Goal: Task Accomplishment & Management: Manage account settings

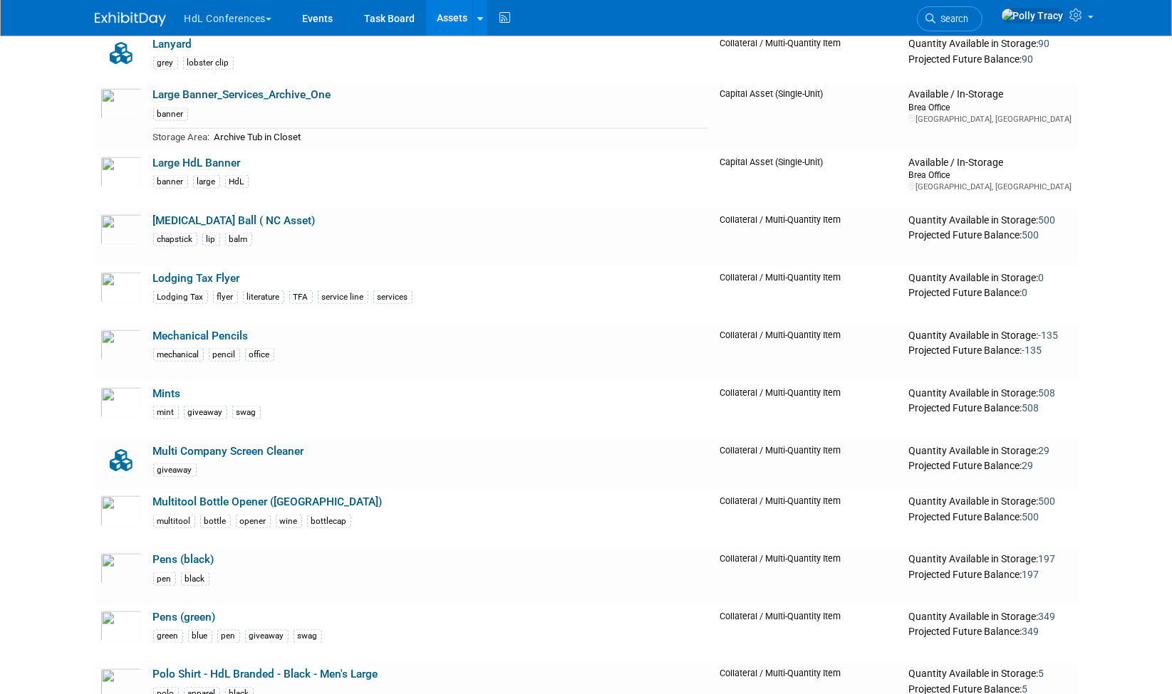
scroll to position [1929, 0]
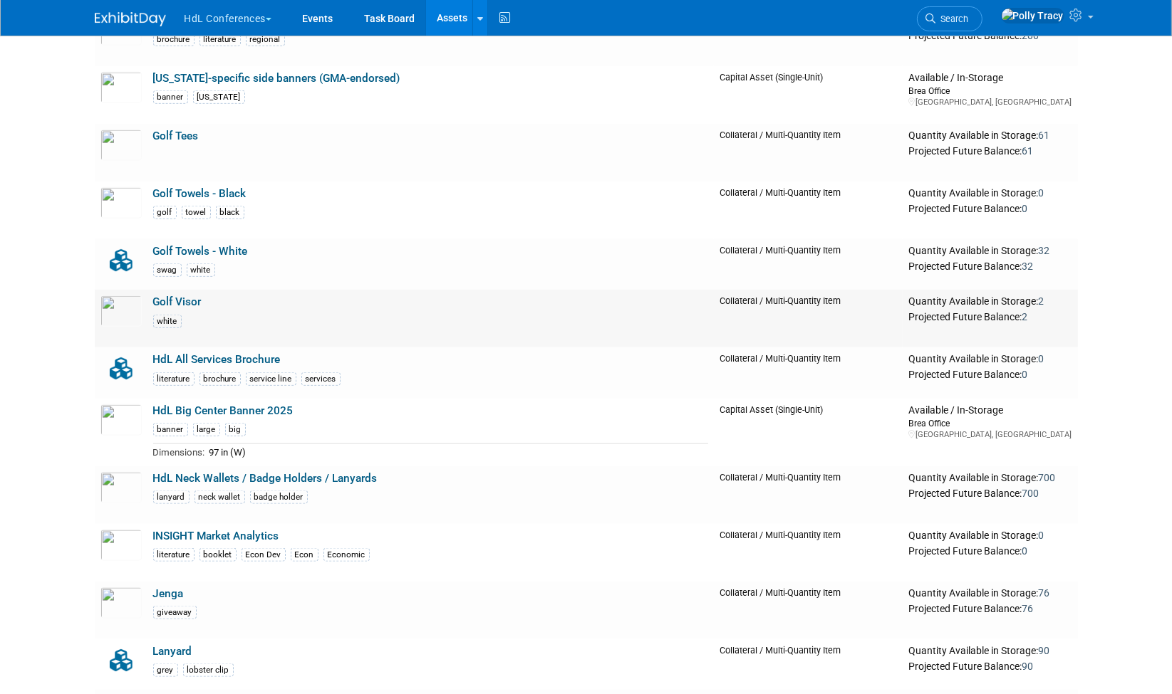
click at [179, 296] on link "Golf Visor" at bounding box center [177, 302] width 48 height 13
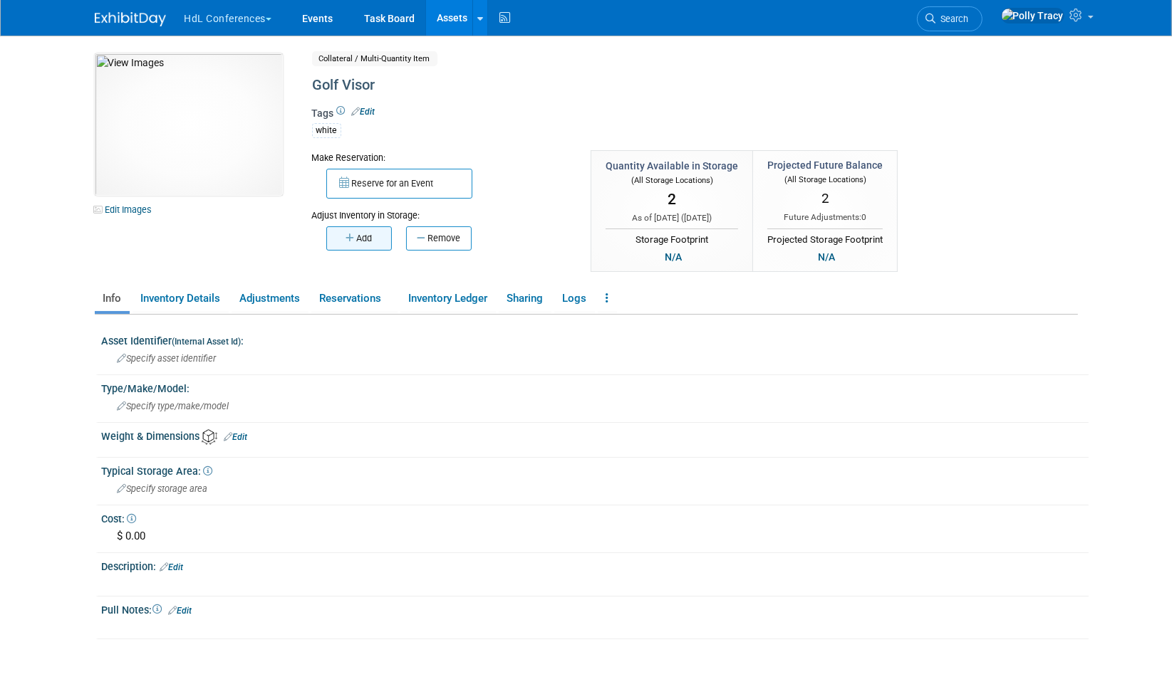
click at [352, 236] on icon "button" at bounding box center [350, 238] width 11 height 9
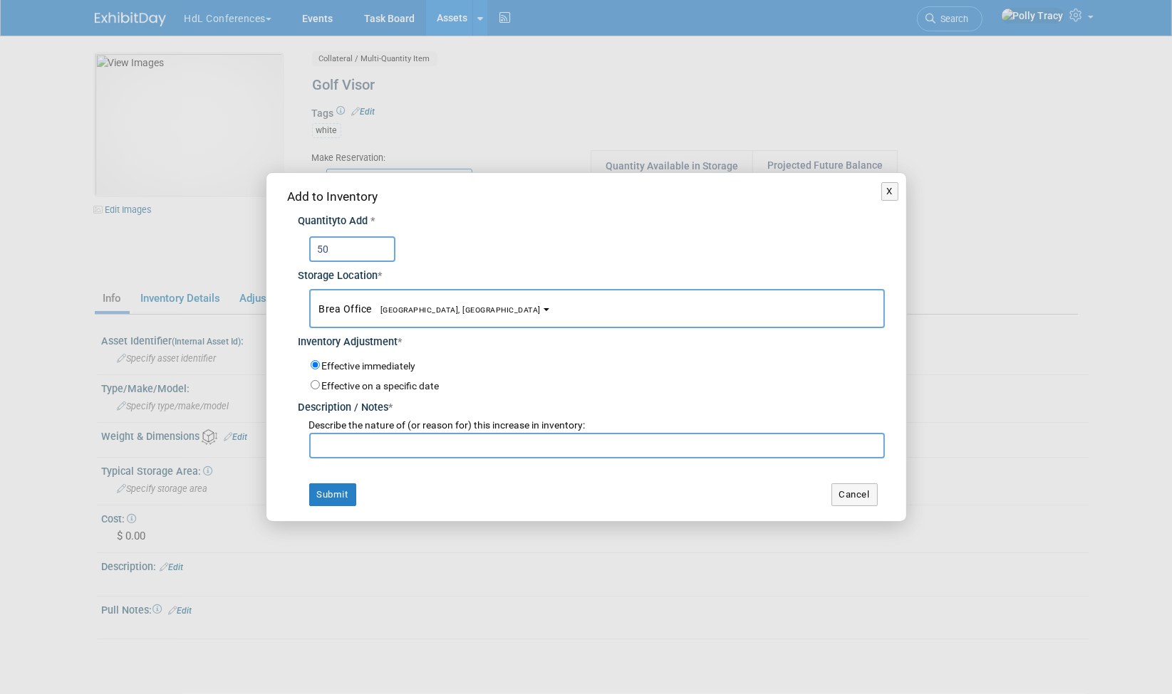
type input "50"
click at [345, 447] on input "text" at bounding box center [596, 446] width 575 height 26
type input "inventory adjustment"
click at [338, 495] on button "Submit" at bounding box center [332, 495] width 47 height 23
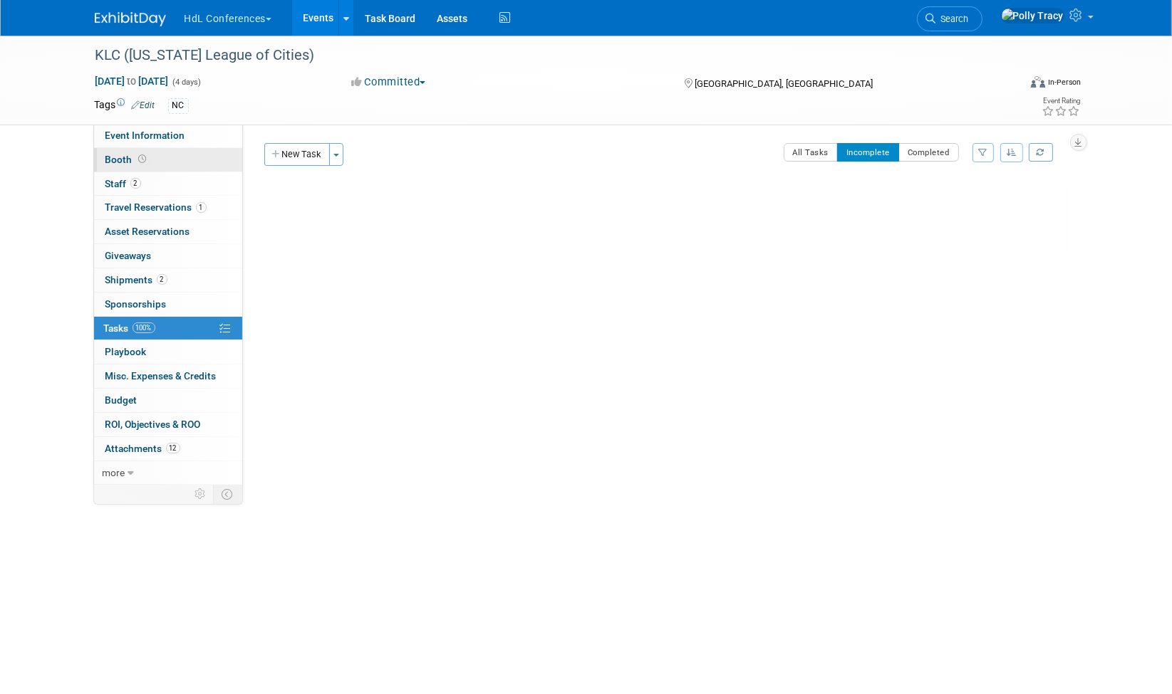
click at [113, 160] on span "Booth" at bounding box center [127, 159] width 44 height 11
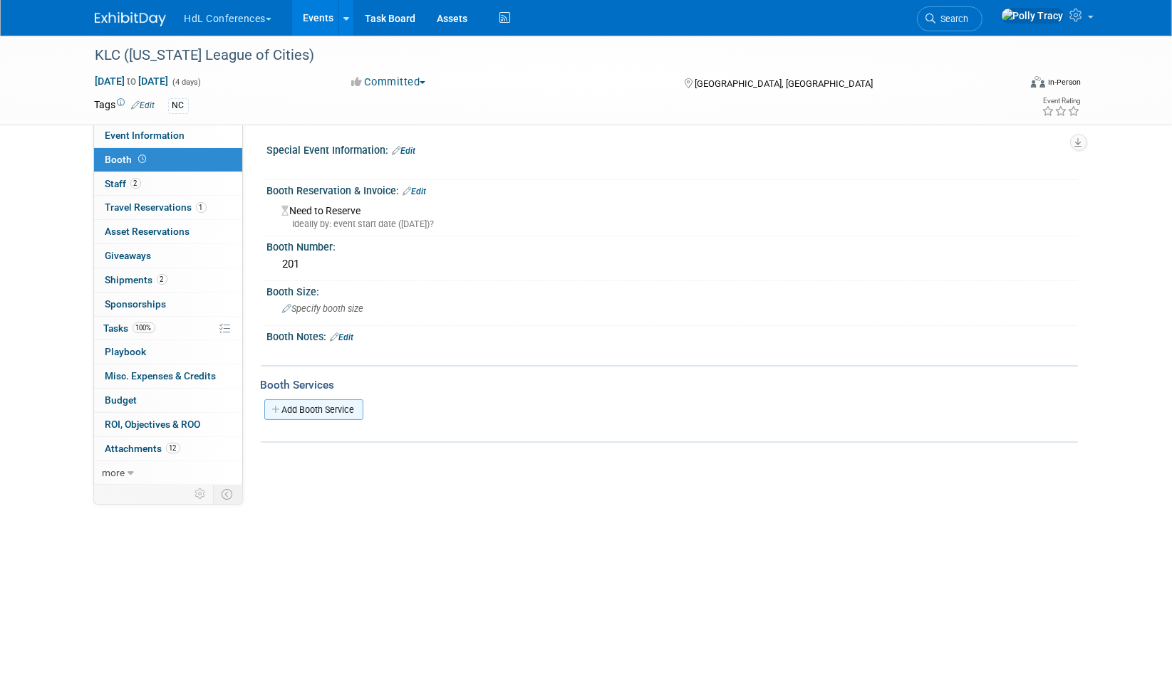
click at [295, 412] on link "Add Booth Service" at bounding box center [313, 410] width 99 height 21
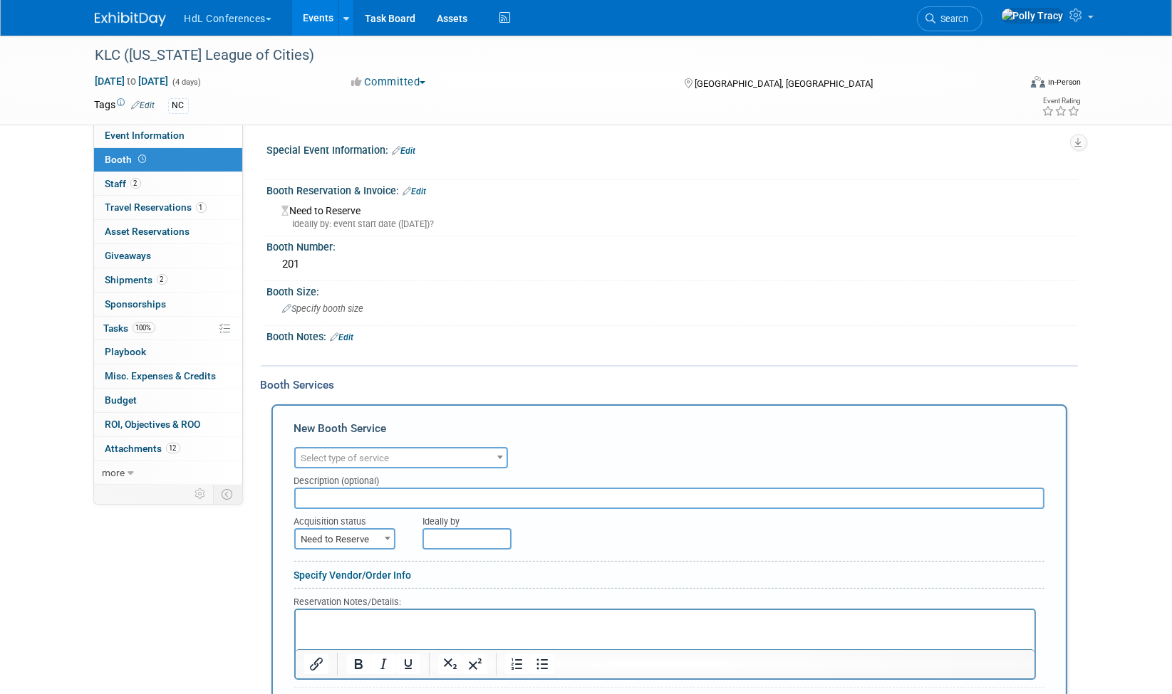
click at [323, 454] on span "Select type of service" at bounding box center [345, 458] width 88 height 11
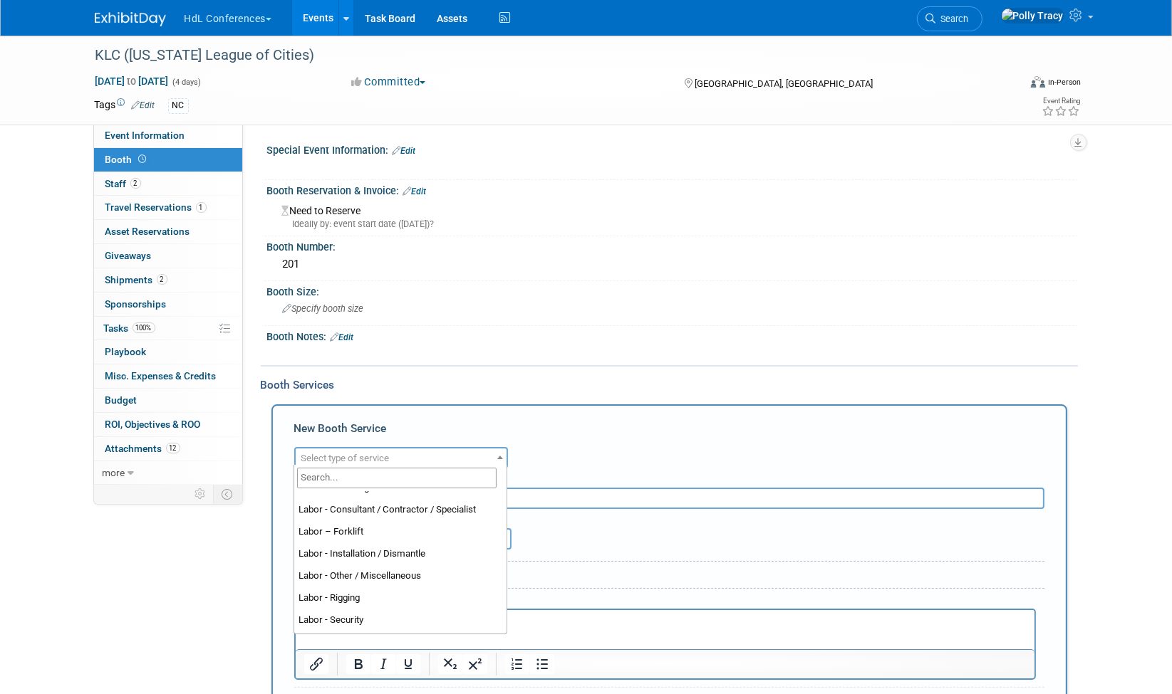
scroll to position [249, 0]
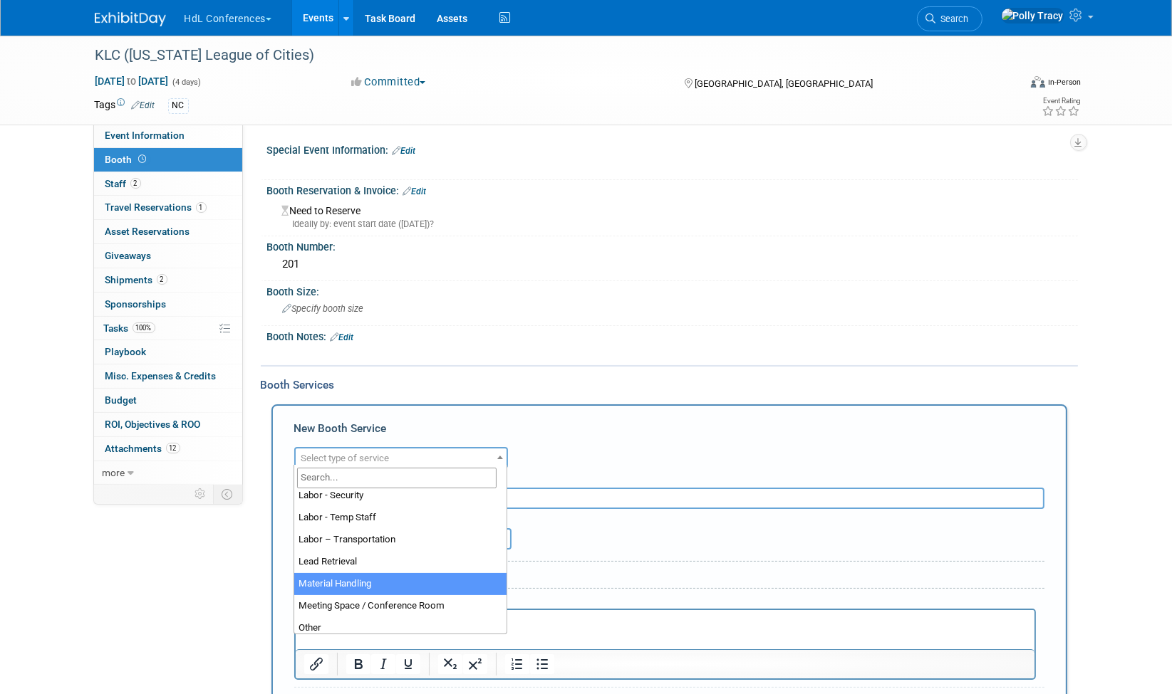
select select "10"
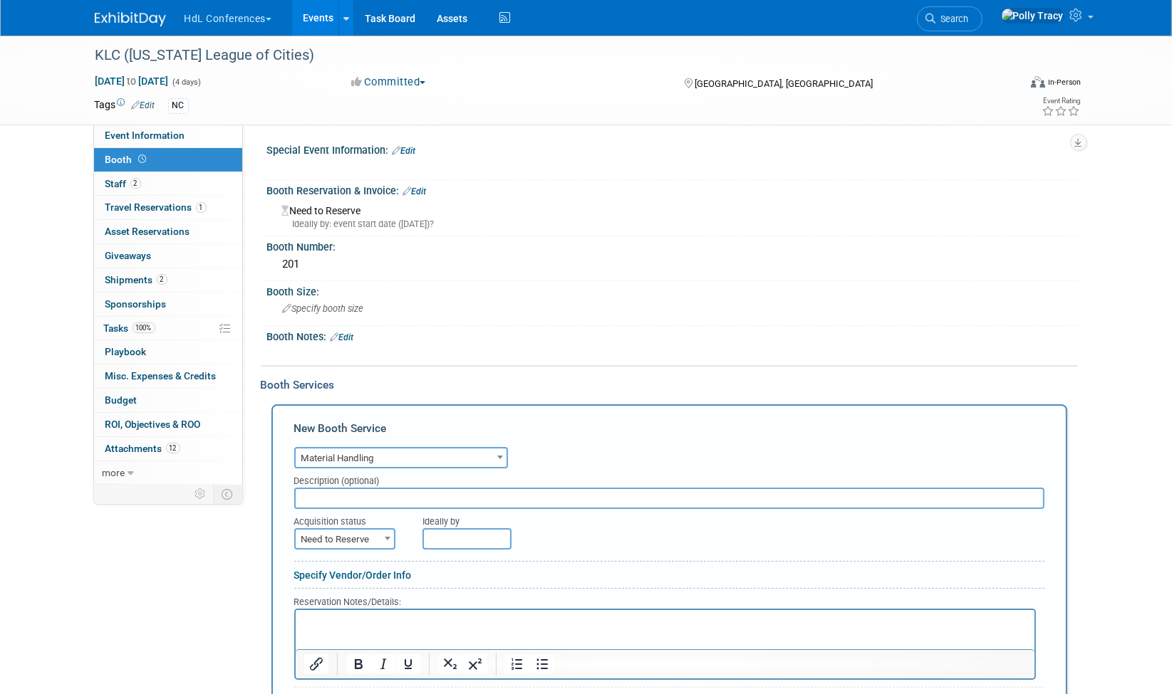
click at [418, 492] on input "text" at bounding box center [669, 498] width 750 height 21
type input "Advanced"
click at [358, 530] on span "Need to Reserve" at bounding box center [345, 540] width 98 height 20
select select "2"
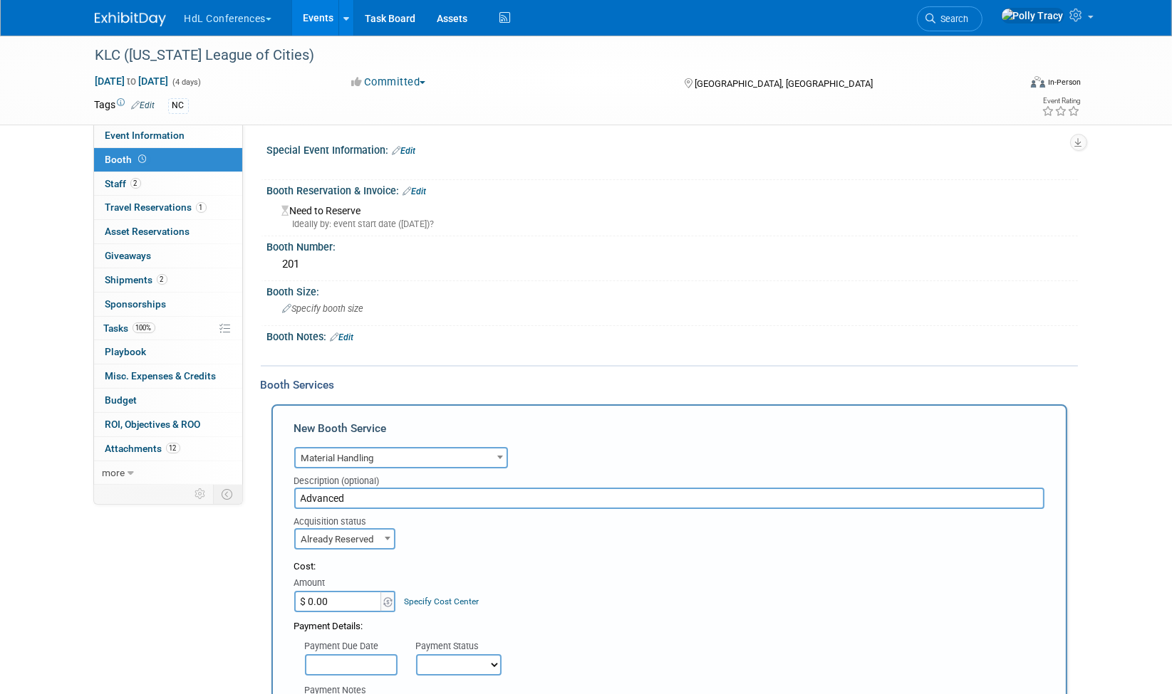
click at [343, 596] on input "$ 0.00" at bounding box center [338, 601] width 89 height 21
type input "$ 180.50"
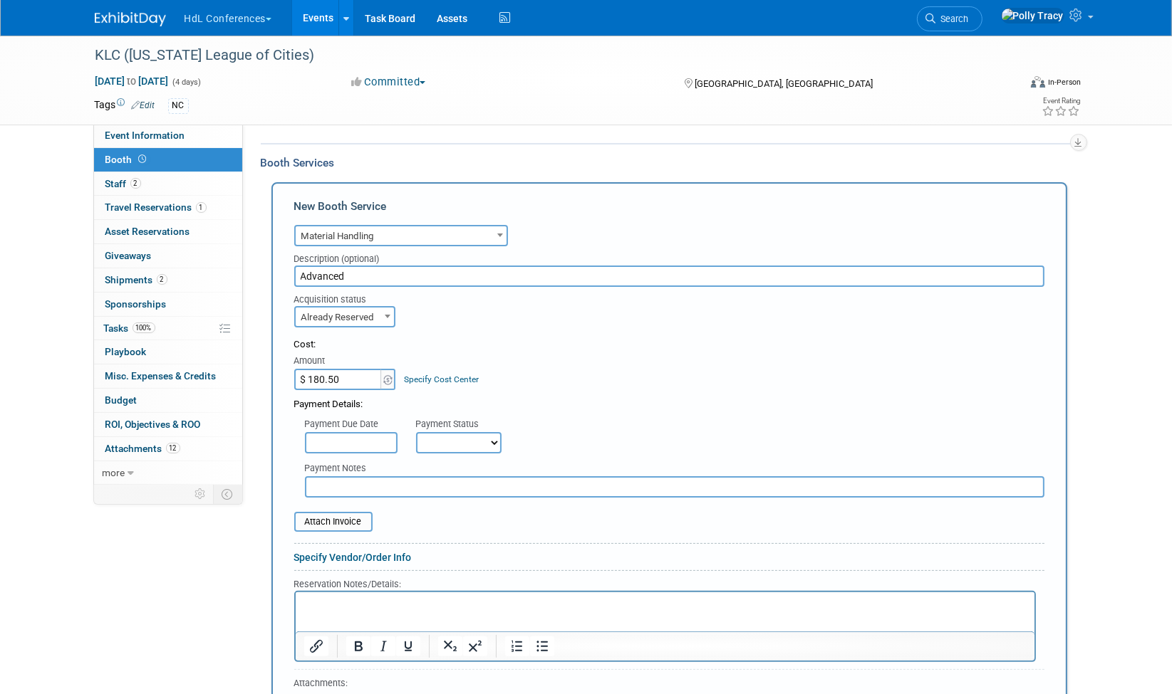
scroll to position [226, 0]
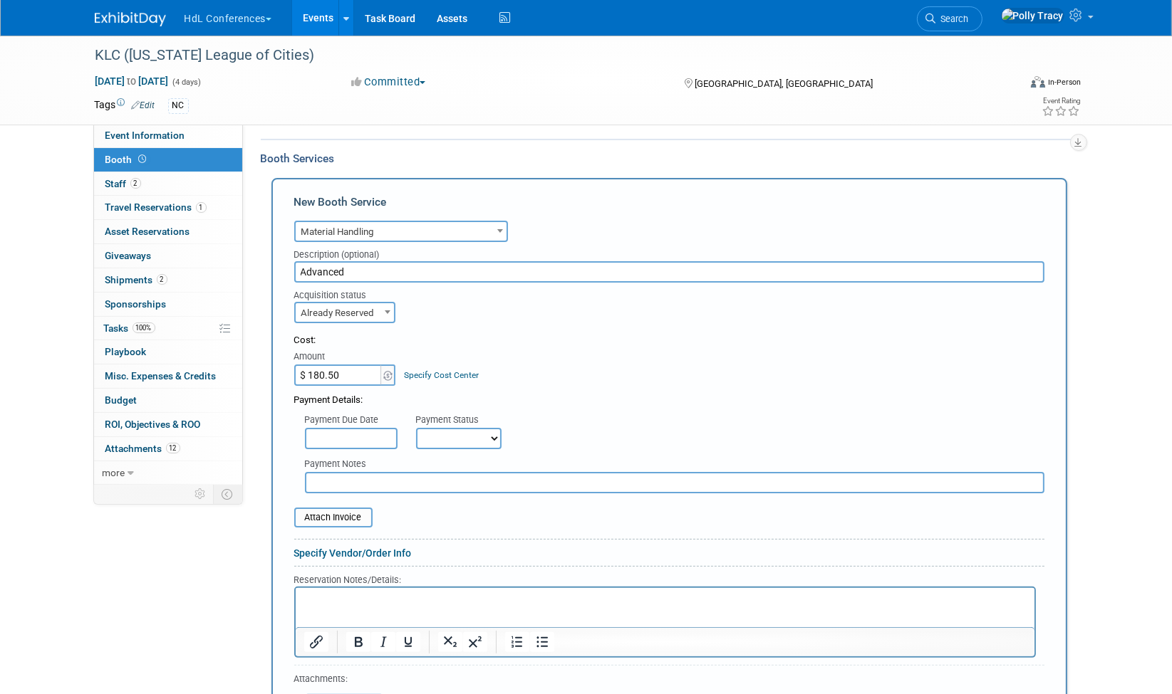
click at [462, 428] on select "Not Paid Yet Partially Paid Paid in Full" at bounding box center [458, 438] width 85 height 21
click at [609, 407] on div "Payment Due Date Payment Status Not Paid Yet Partially Paid Paid in Full Next P…" at bounding box center [668, 428] width 771 height 42
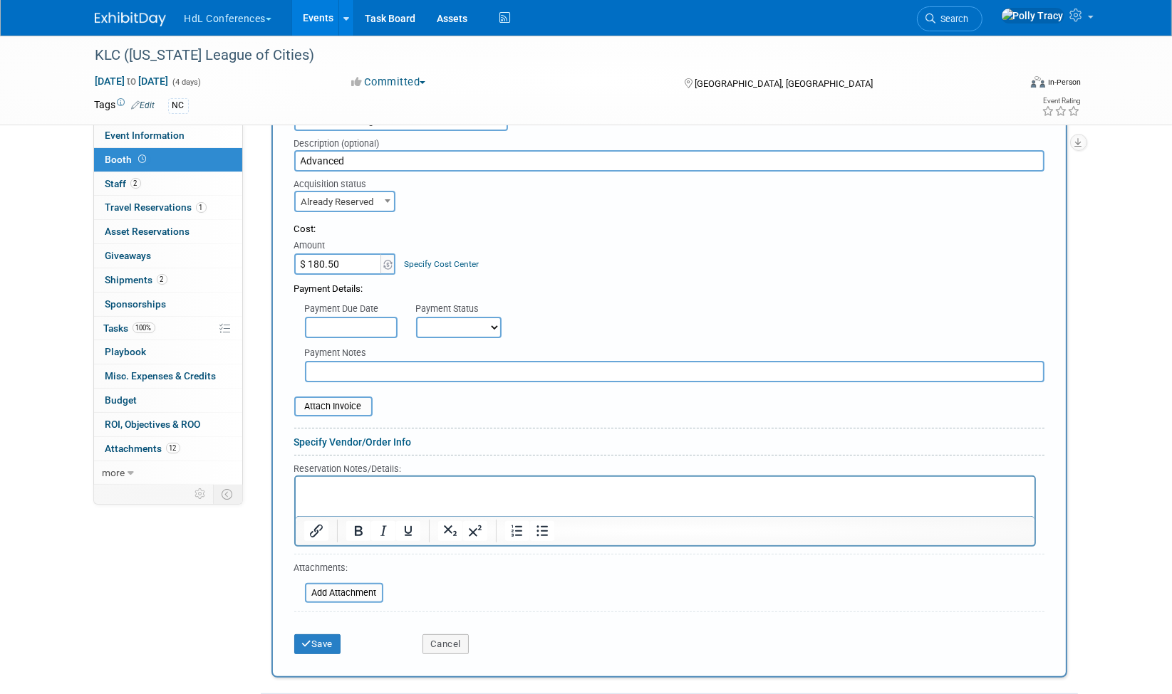
scroll to position [358, 0]
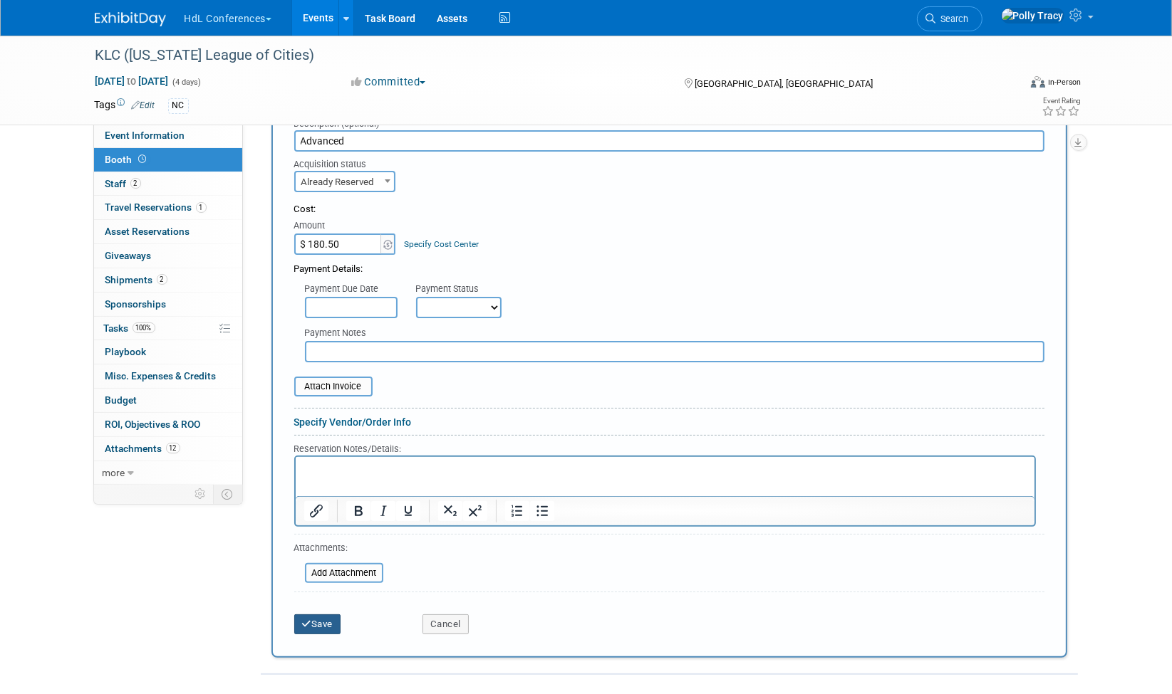
click at [320, 615] on button "Save" at bounding box center [317, 625] width 47 height 20
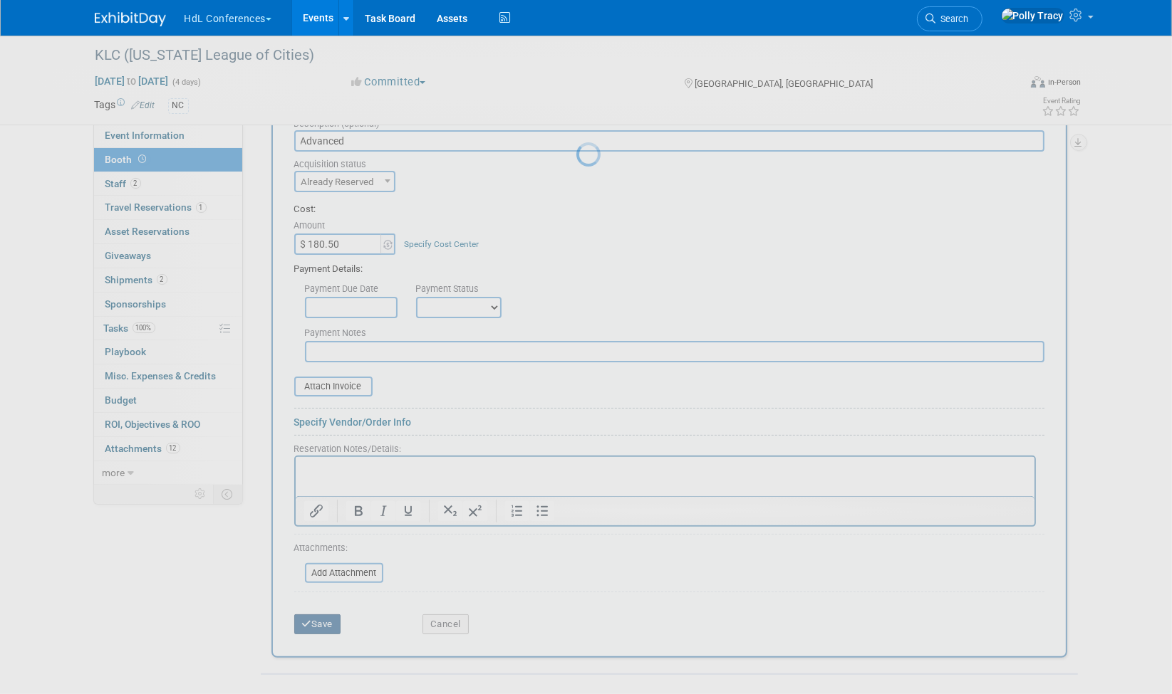
scroll to position [0, 0]
